Goal: Find specific page/section: Find specific page/section

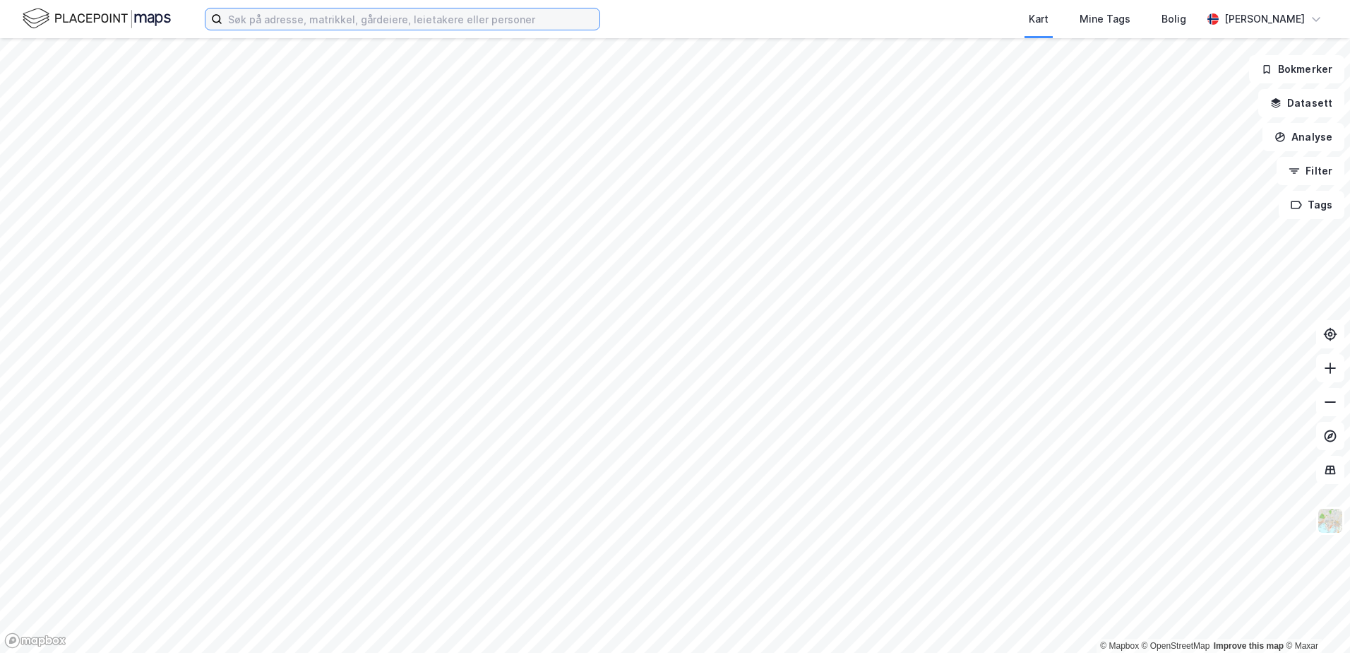
click at [412, 12] on input at bounding box center [410, 18] width 377 height 21
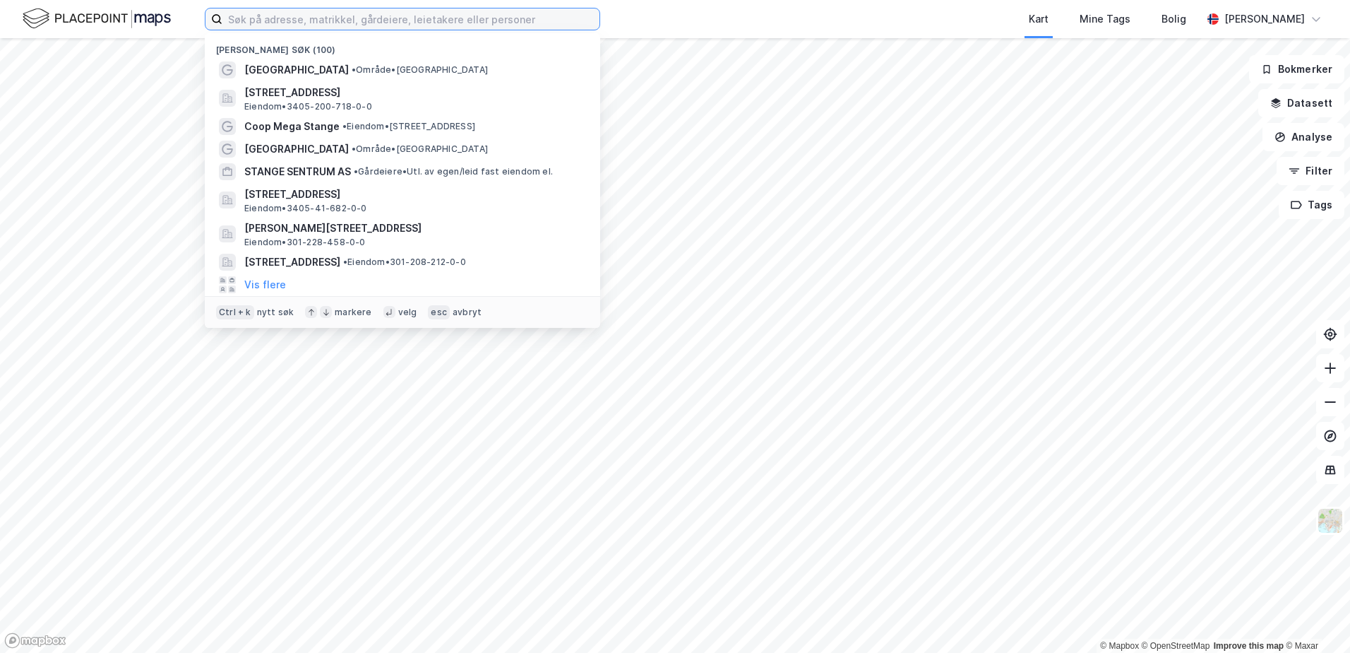
paste input "[PERSON_NAME]"
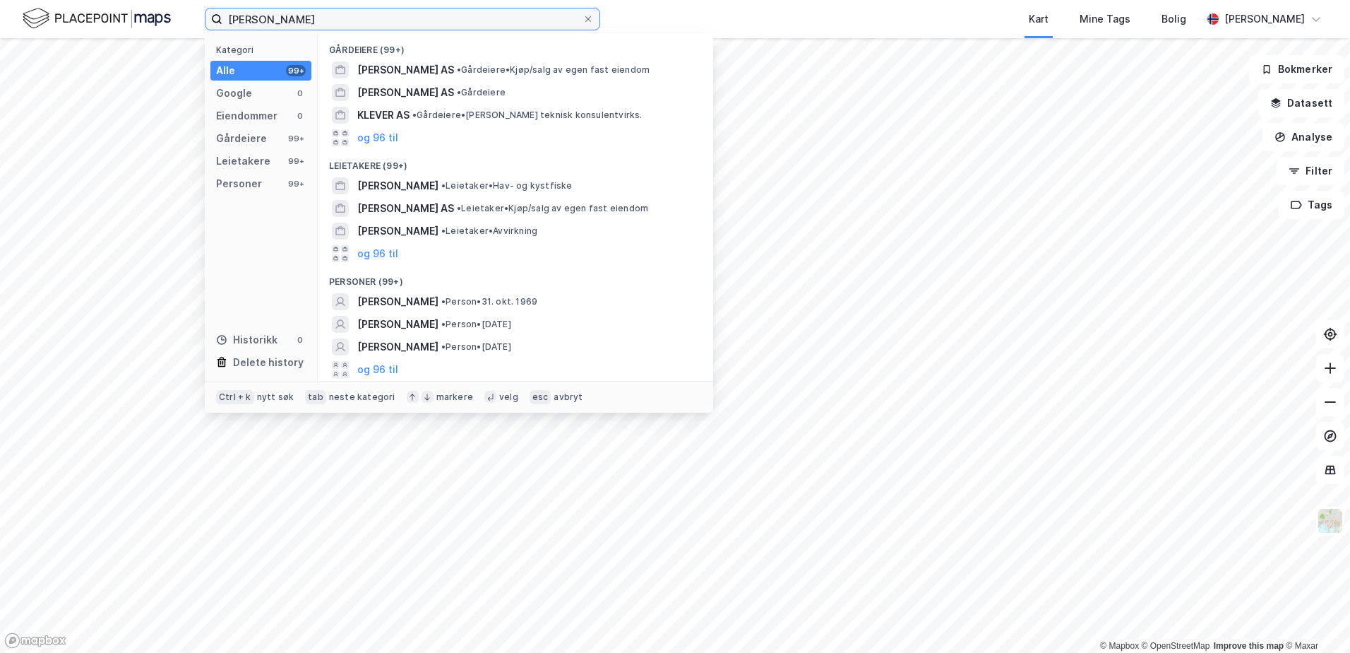
click at [391, 25] on input "[PERSON_NAME]" at bounding box center [402, 18] width 360 height 21
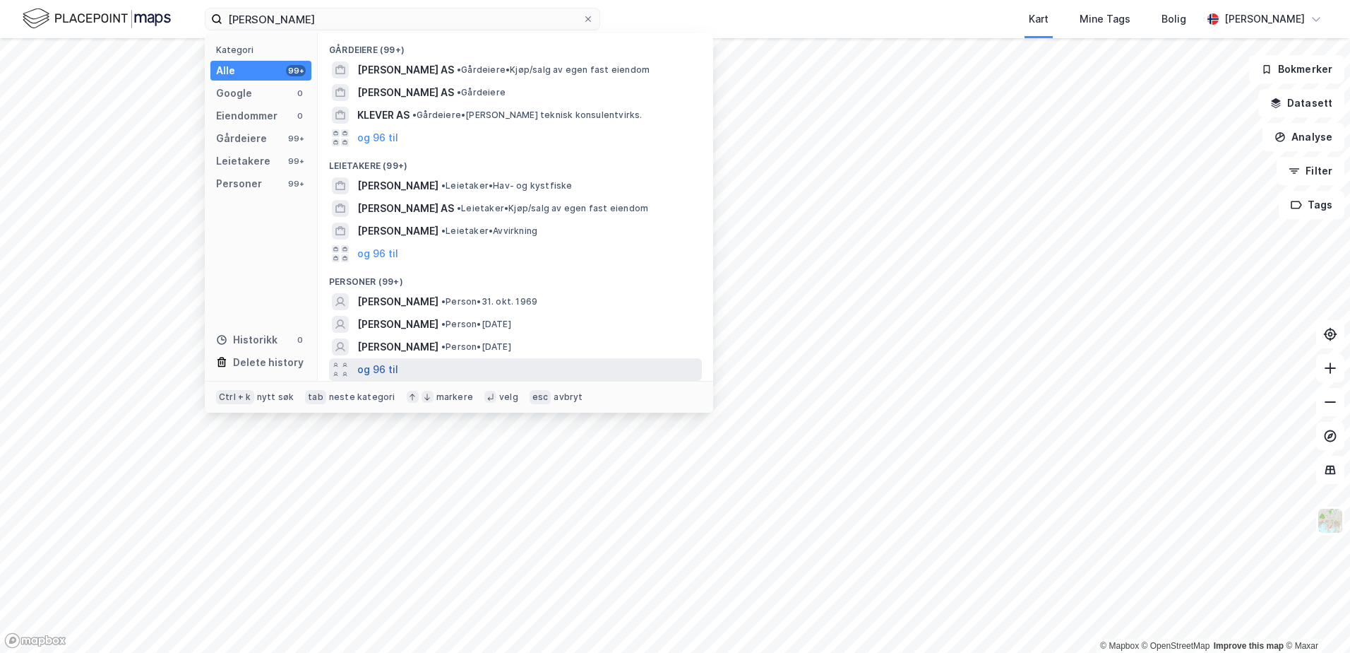
click at [364, 370] on button "og 96 til" at bounding box center [377, 369] width 41 height 17
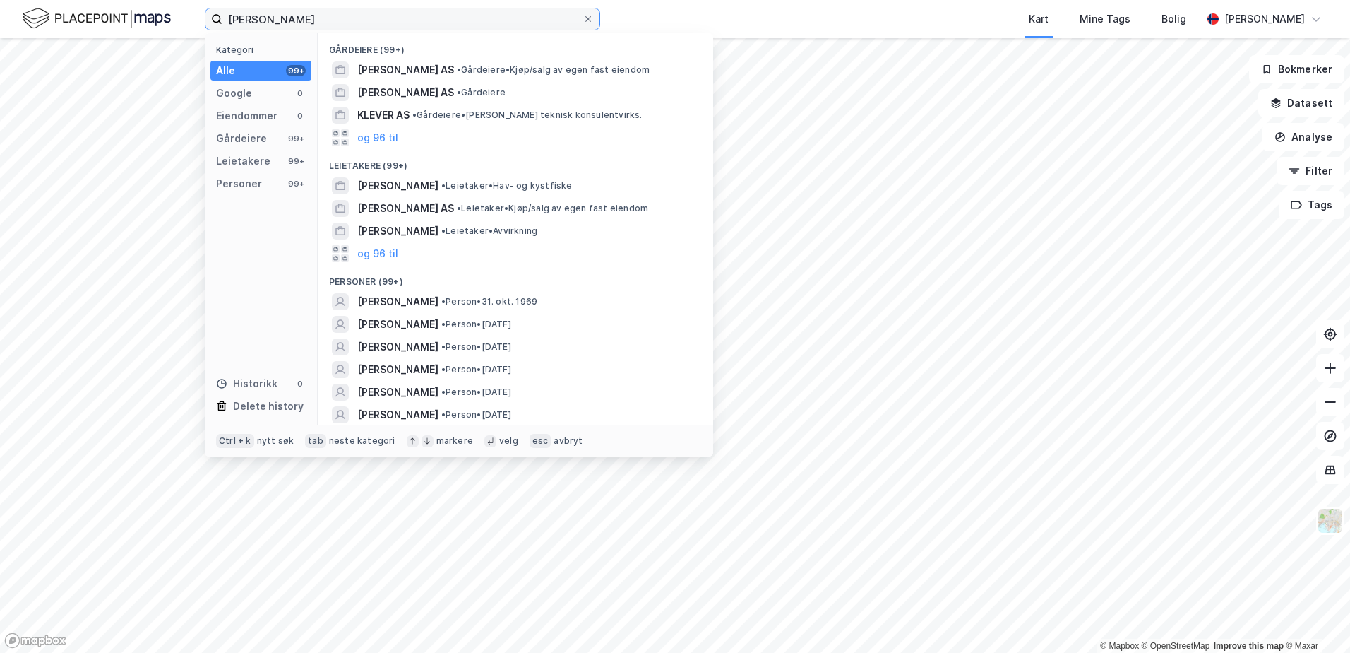
drag, startPoint x: 388, startPoint y: 23, endPoint x: 86, endPoint y: 8, distance: 301.9
click at [86, 8] on div "[PERSON_NAME] Kategori Alle 99+ Google 0 Eiendommer 0 Gårdeiere 99+ Leietakere …" at bounding box center [675, 19] width 1350 height 38
paste input "Skjellerud [PERSON_NAME]"
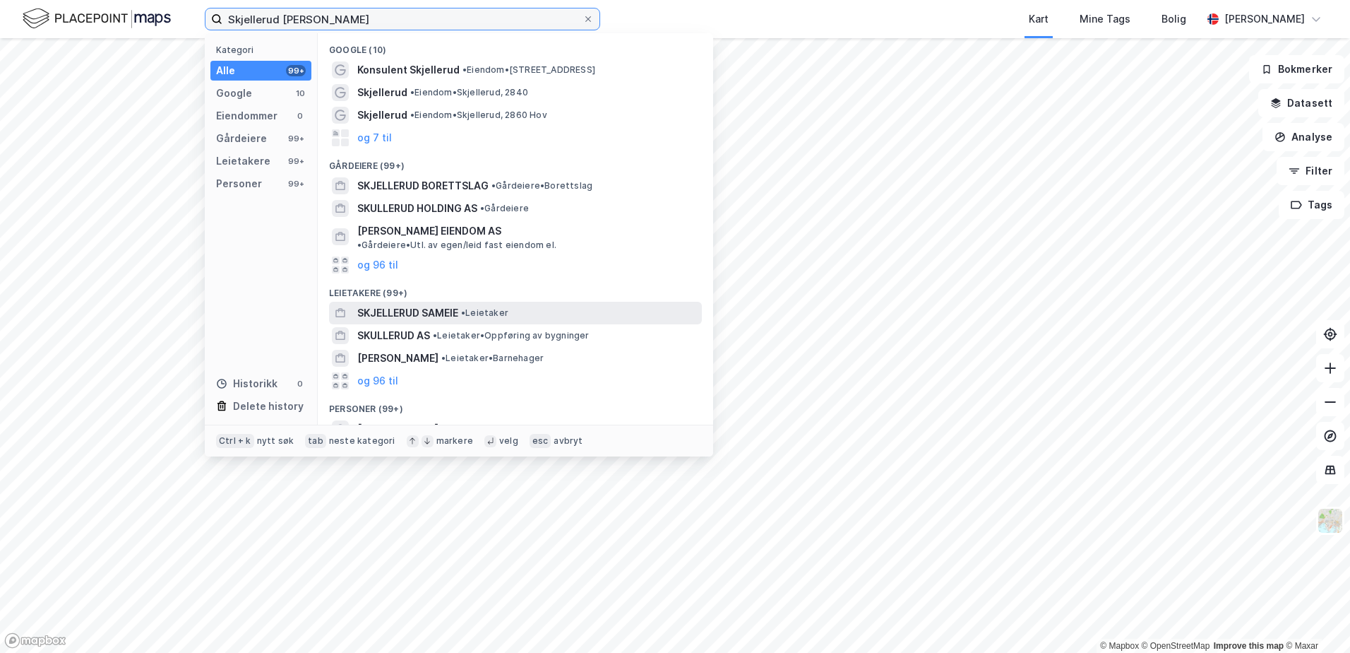
type input "Skjellerud [PERSON_NAME]"
click at [368, 304] on span "SKJELLERUD SAMEIE" at bounding box center [407, 312] width 101 height 17
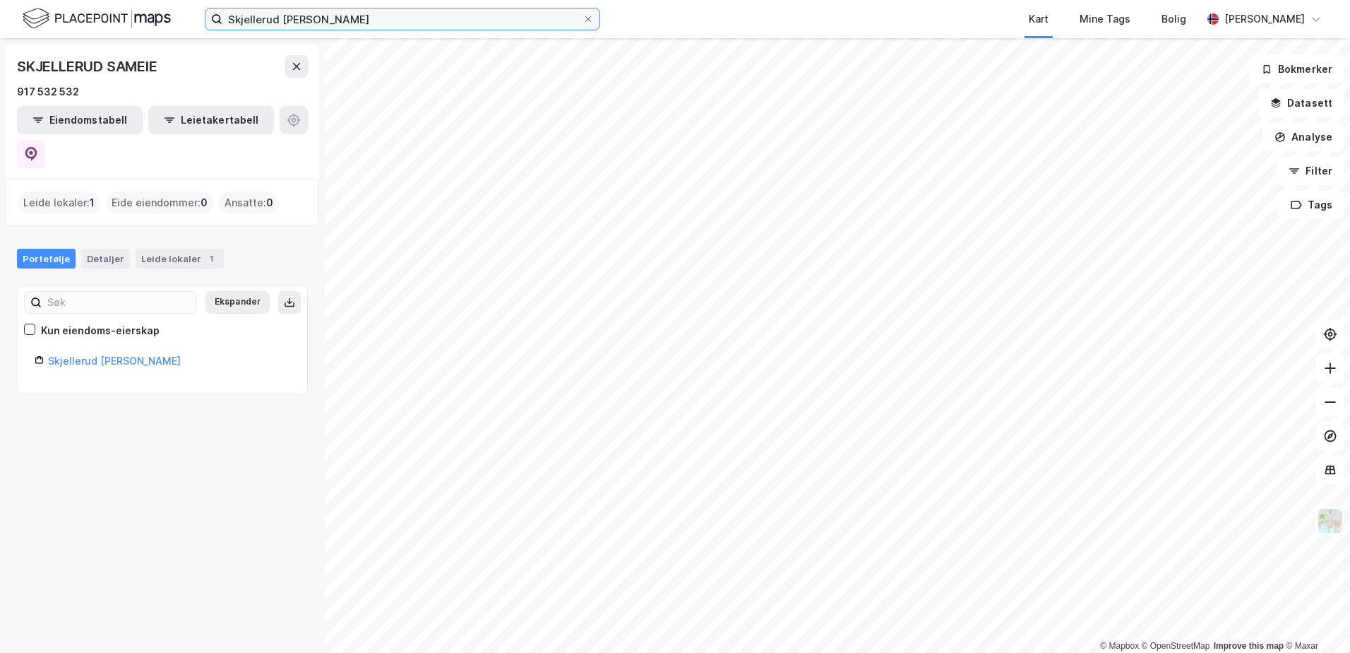
click at [331, 16] on input "Skjellerud [PERSON_NAME]" at bounding box center [402, 18] width 360 height 21
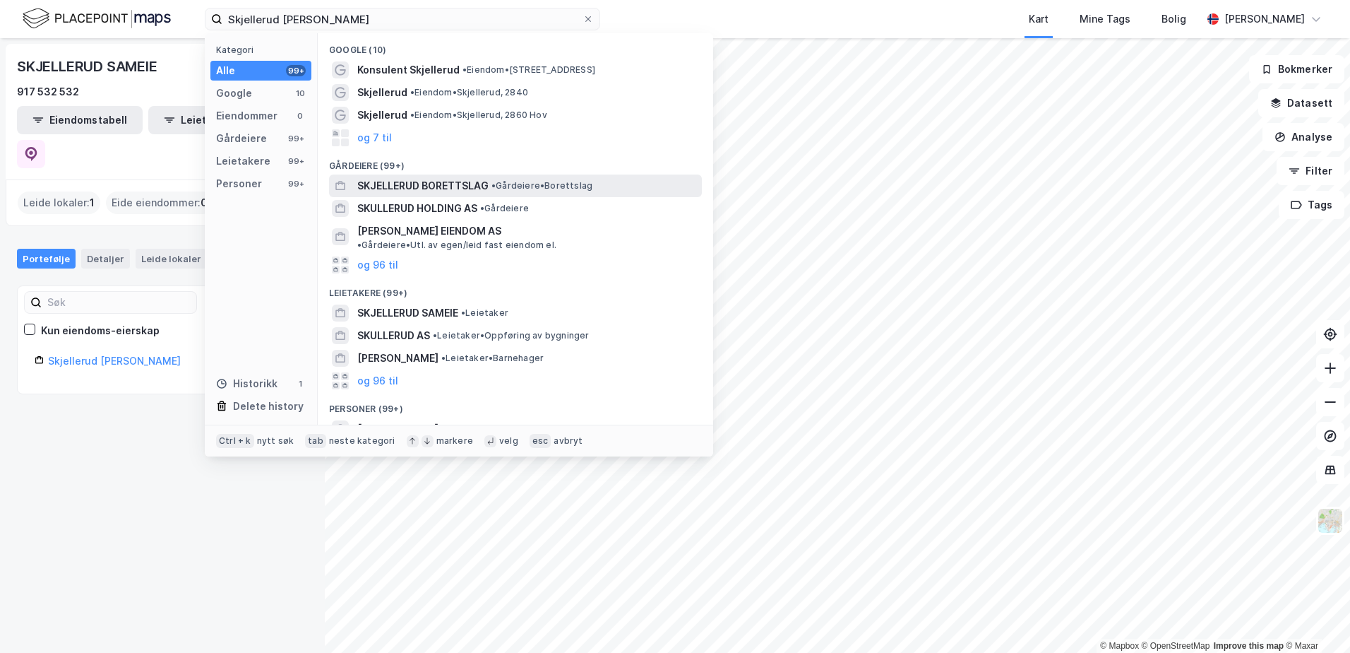
click at [403, 195] on div "SKJELLERUD BORETTSLAG • Gårdeiere • Borettslag" at bounding box center [515, 185] width 373 height 23
